Goal: Contribute content

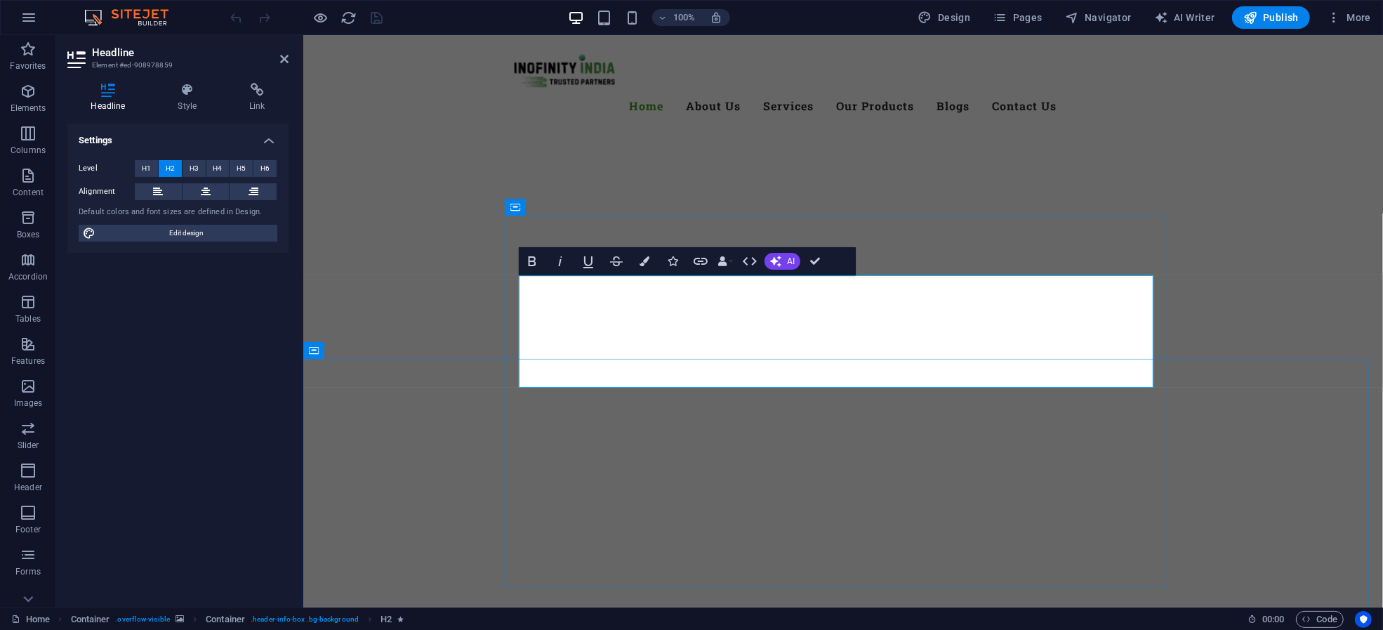
scroll to position [187, 0]
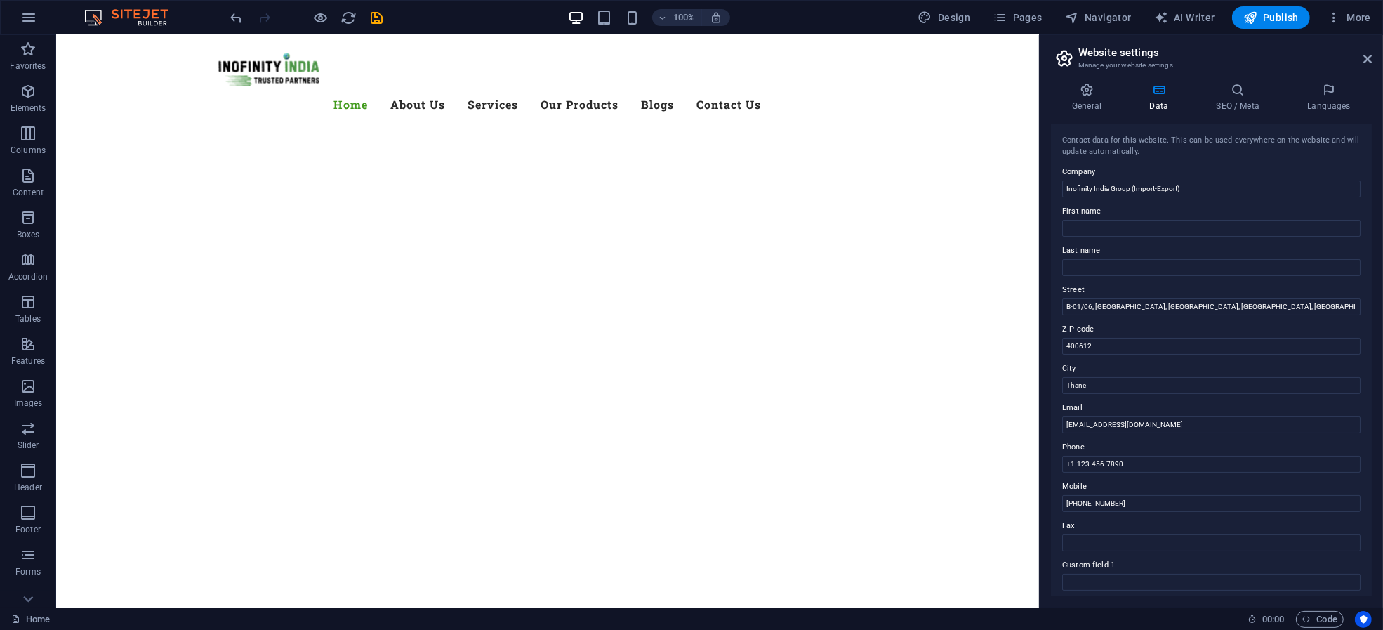
scroll to position [0, 0]
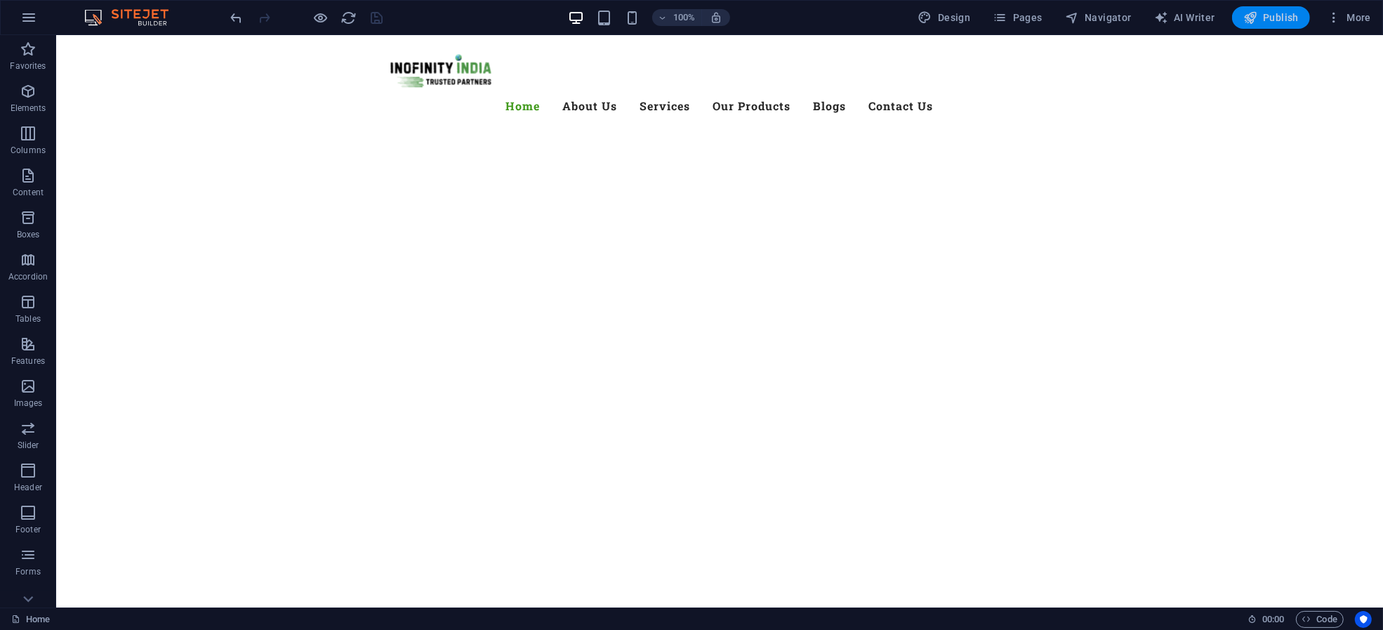
click at [1284, 11] on span "Publish" at bounding box center [1270, 18] width 55 height 14
